Goal: Task Accomplishment & Management: Use online tool/utility

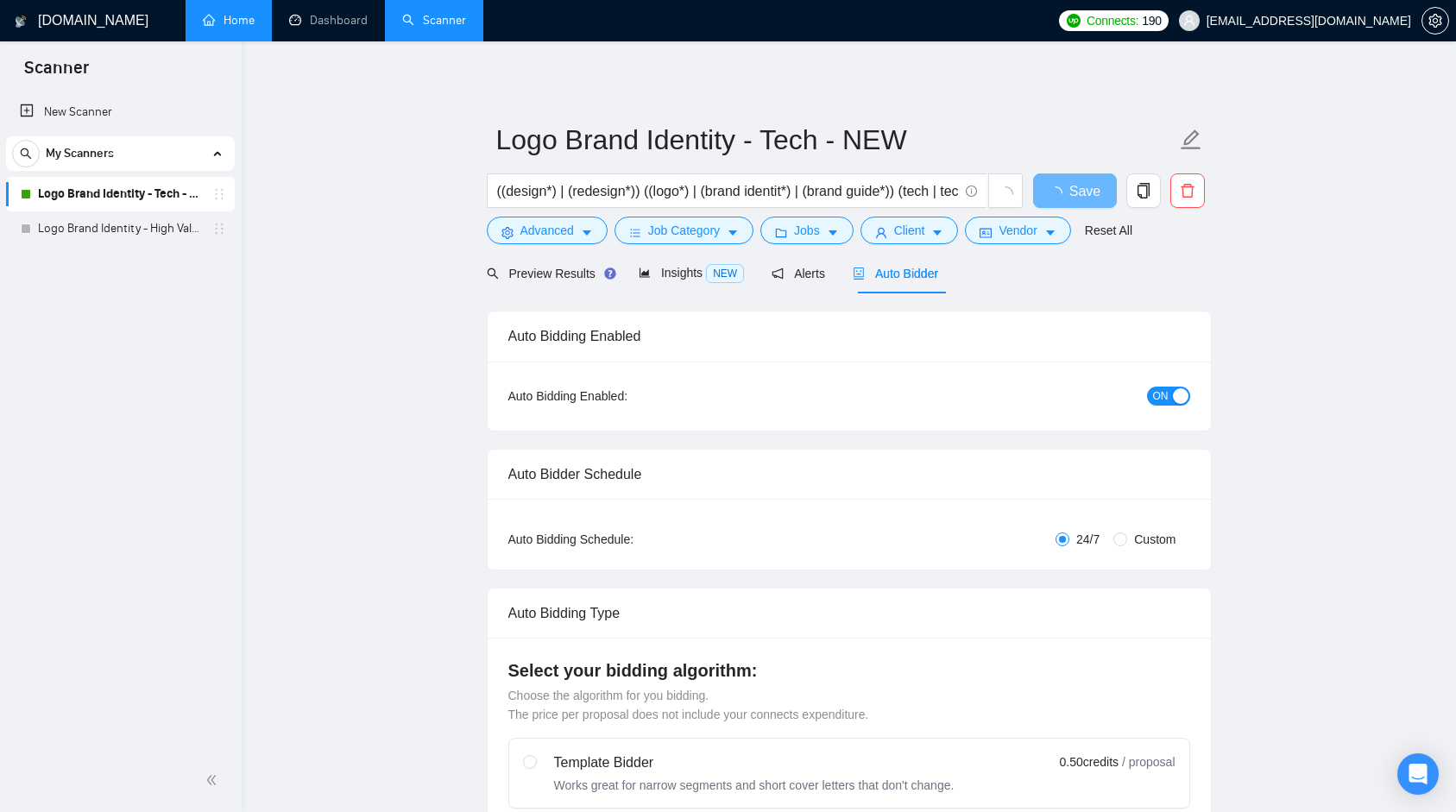
click at [253, 23] on link "Home" at bounding box center [228, 20] width 52 height 15
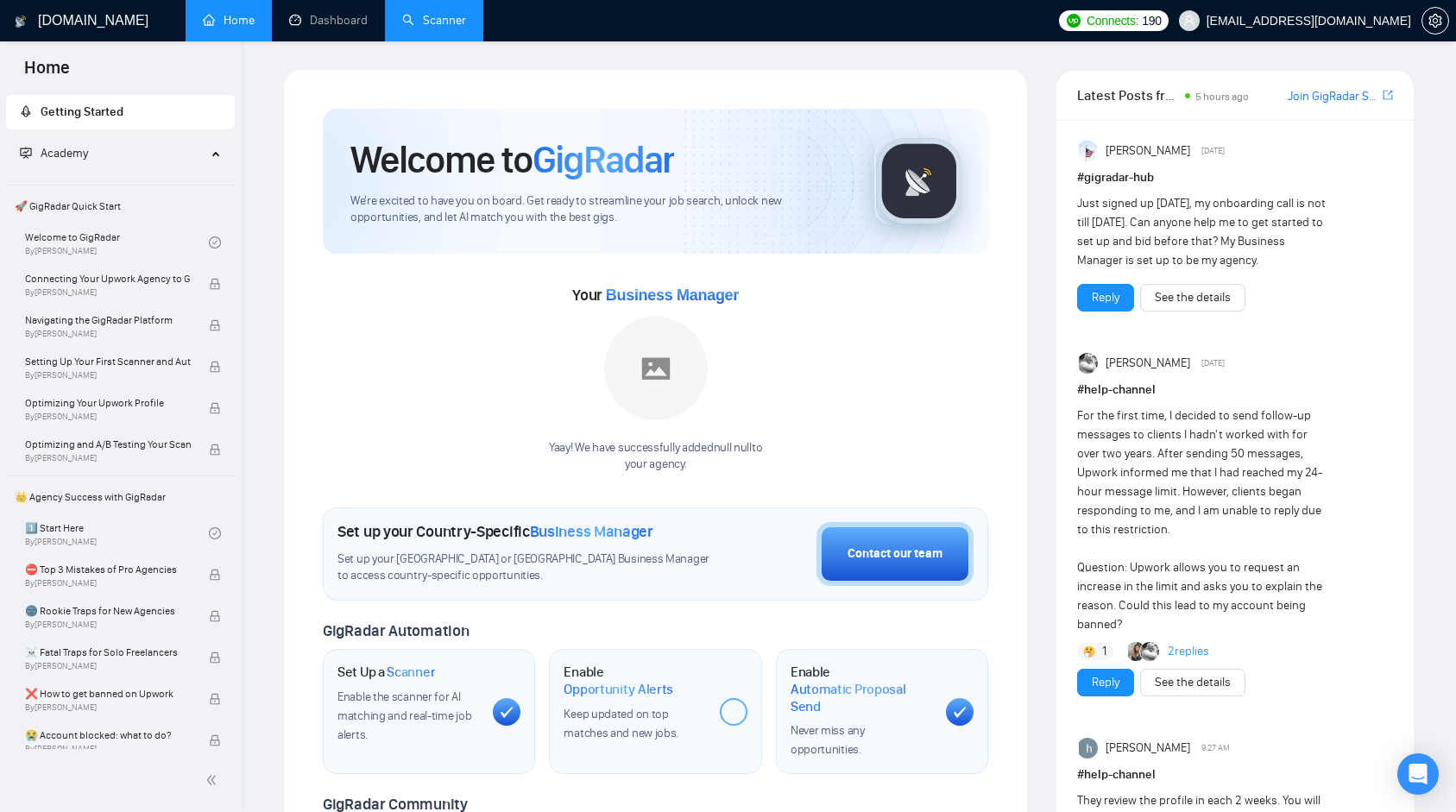
click at [425, 28] on link "Scanner" at bounding box center [434, 20] width 64 height 15
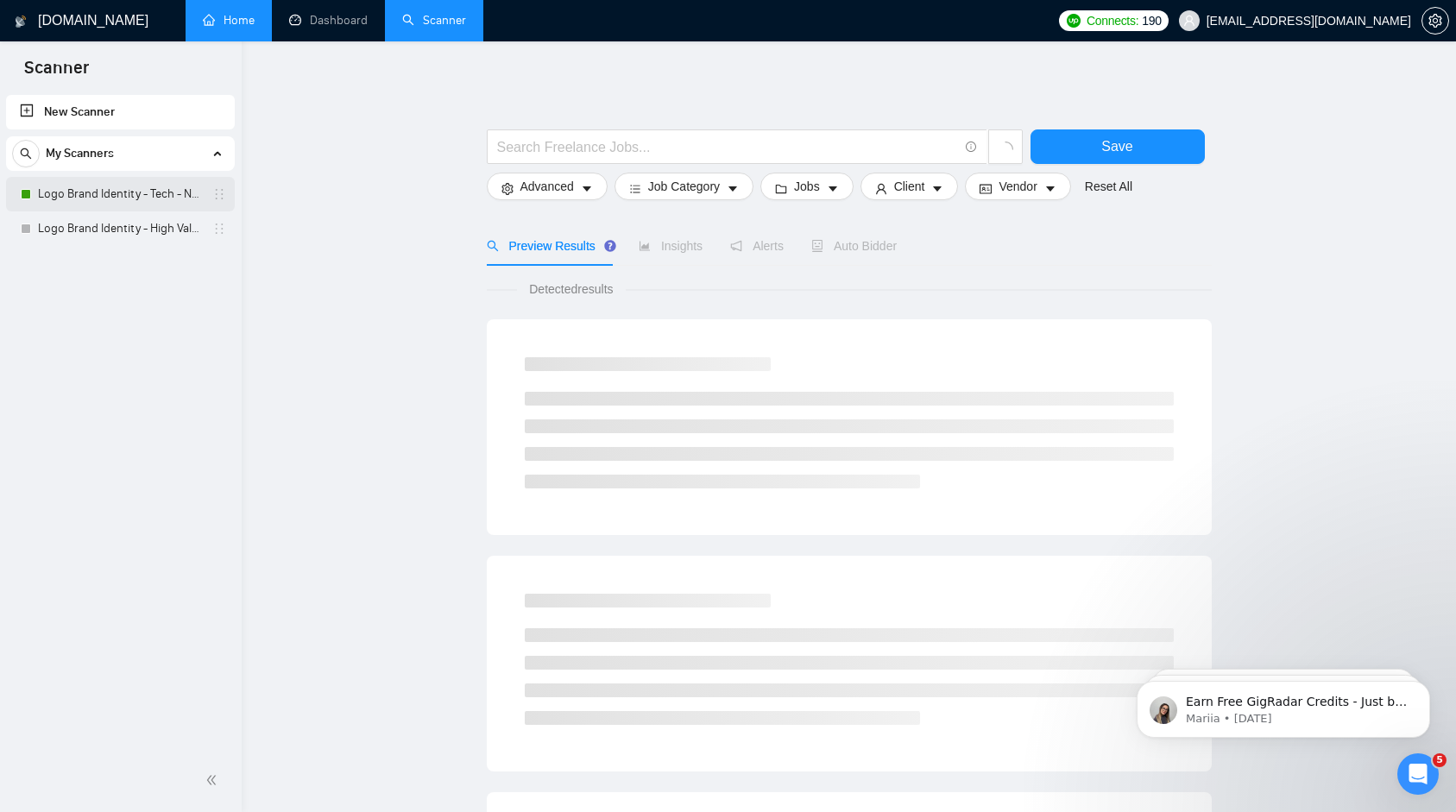
click at [76, 194] on link "Logo Brand Identity - Tech - NEW" at bounding box center [119, 193] width 164 height 34
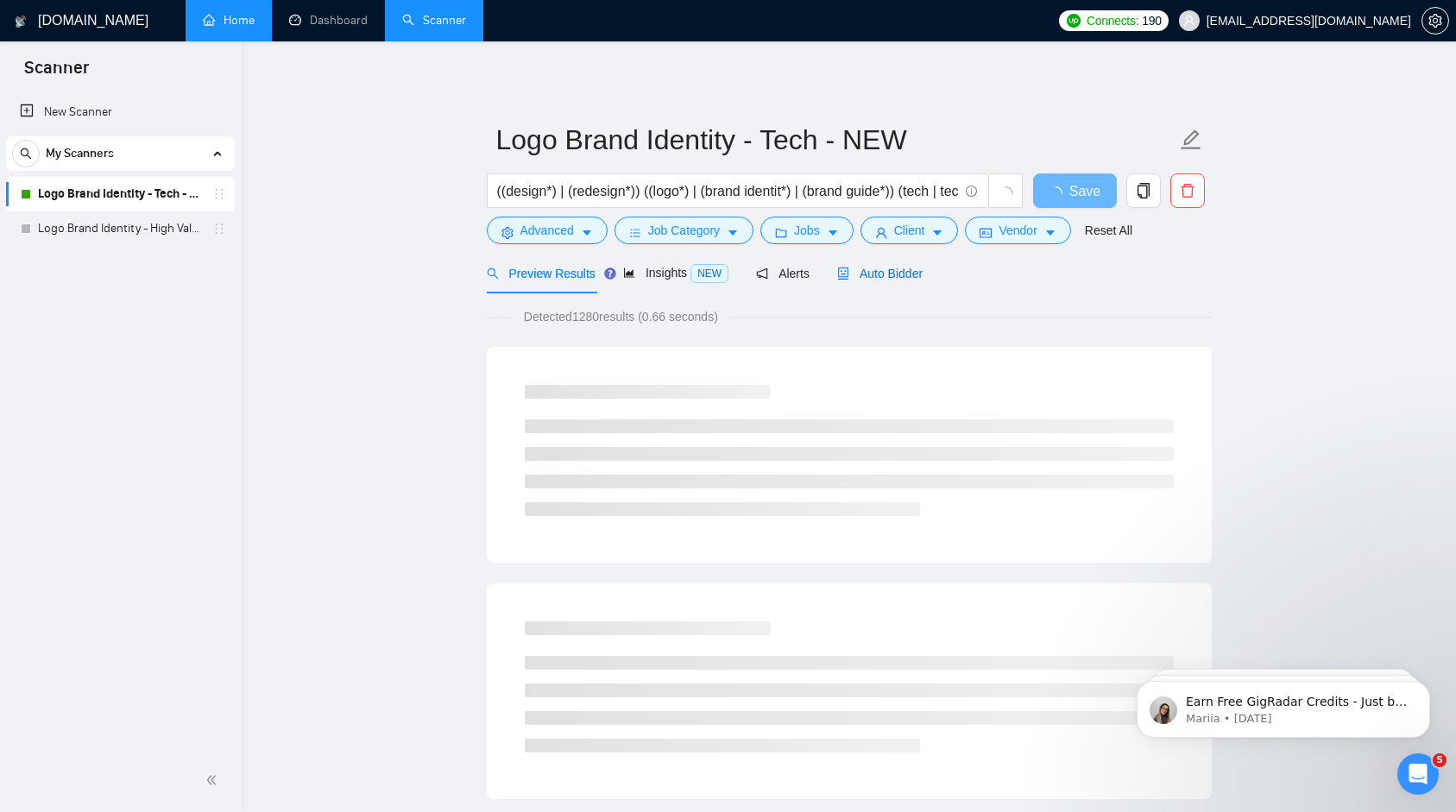
click at [896, 273] on span "Auto Bidder" at bounding box center [880, 274] width 86 height 14
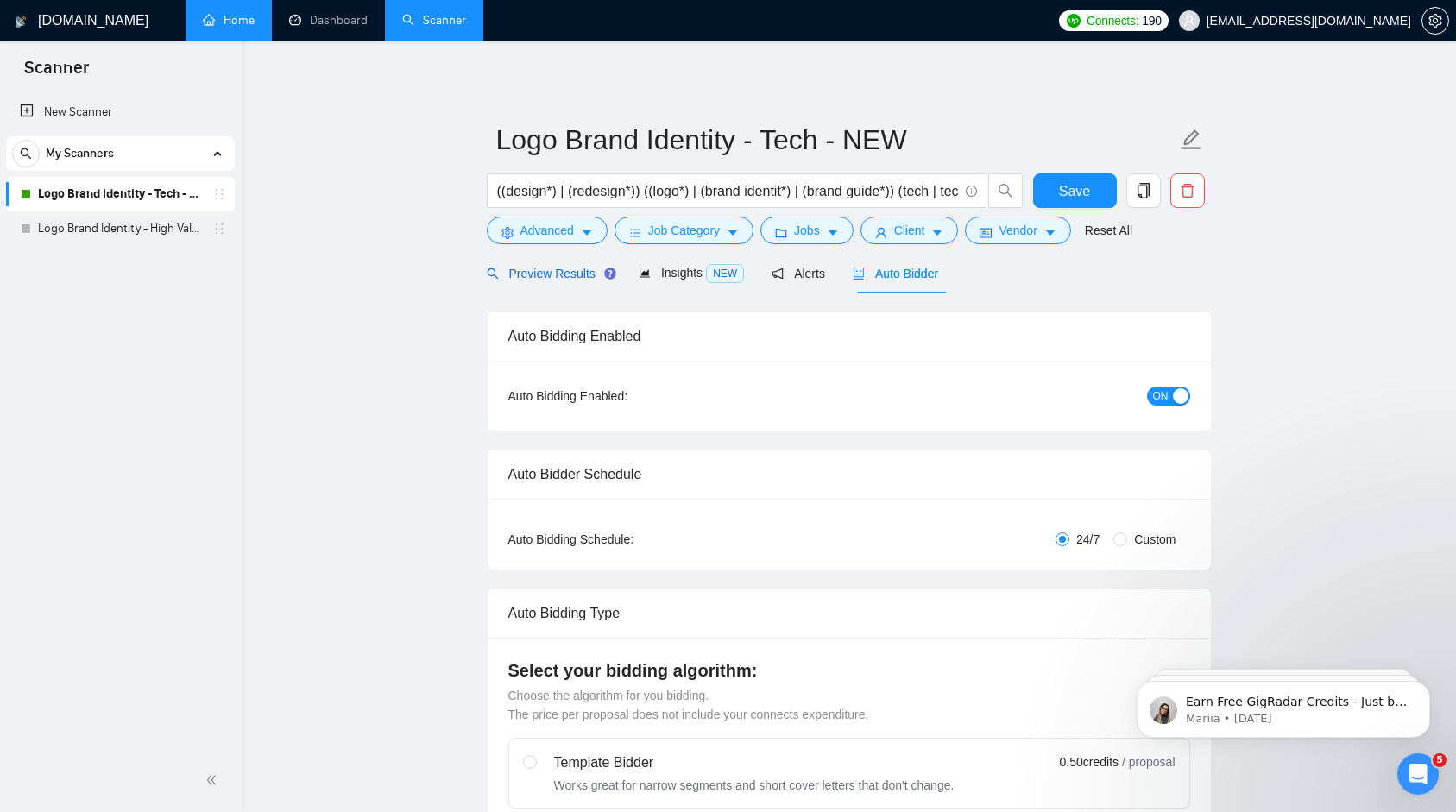
click at [547, 276] on span "Preview Results" at bounding box center [549, 274] width 124 height 14
